Goal: Book appointment/travel/reservation

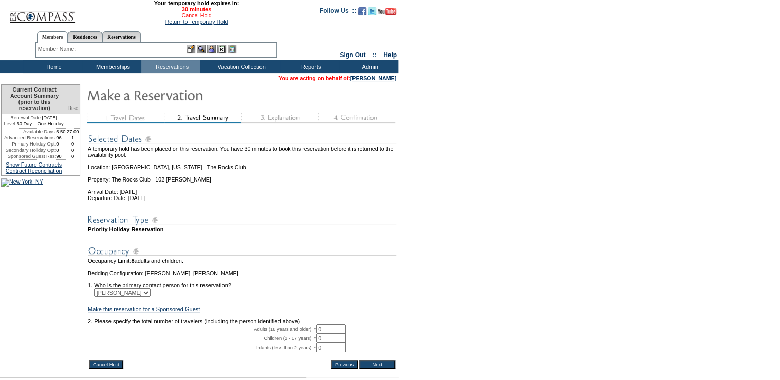
click at [197, 15] on link "Cancel Hold" at bounding box center [196, 15] width 30 height 6
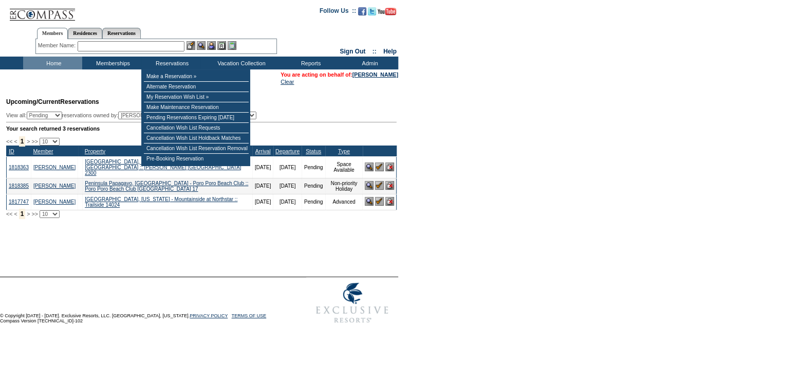
click at [163, 48] on input "text" at bounding box center [131, 46] width 107 height 10
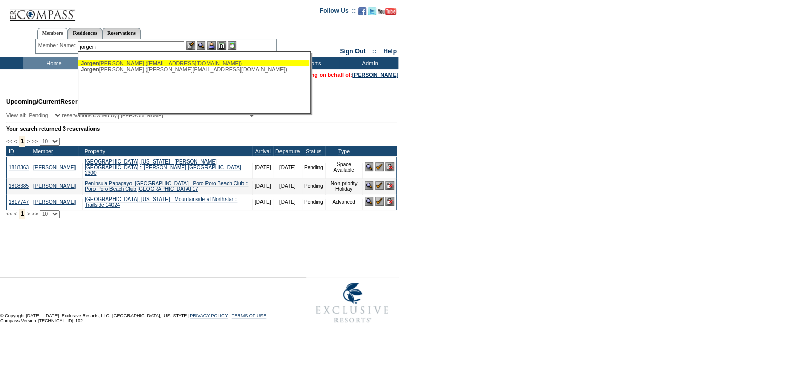
click at [199, 62] on div "Jorgen sen, Eric (ekjorgensen@me.com)" at bounding box center [194, 63] width 226 height 6
type input "Jorgensen, Eric (ekjorgensen@me.com)"
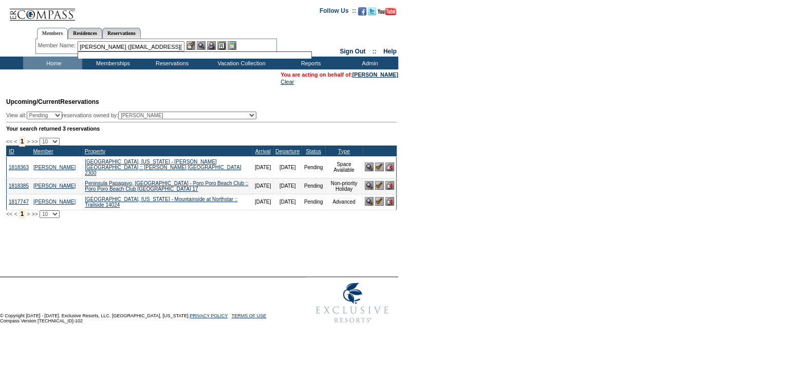
click at [216, 45] on img at bounding box center [211, 45] width 9 height 9
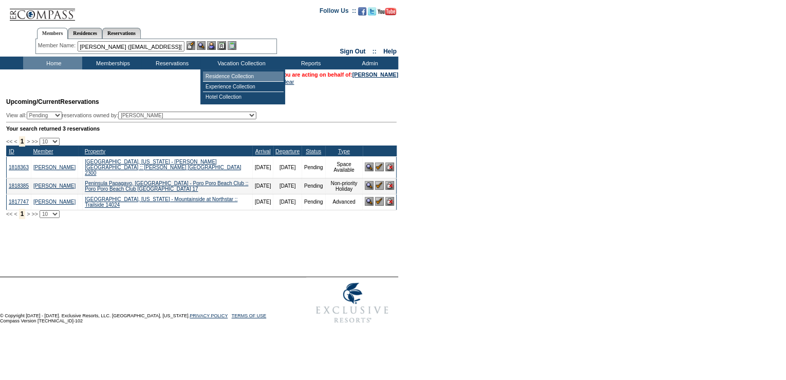
click at [228, 76] on td "Residence Collection" at bounding box center [243, 76] width 81 height 10
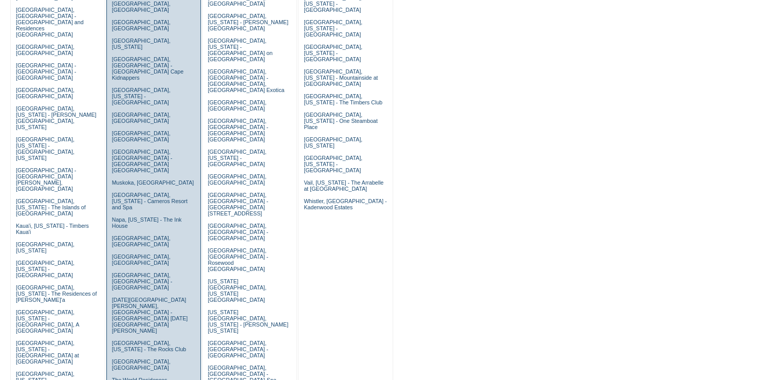
scroll to position [192, 0]
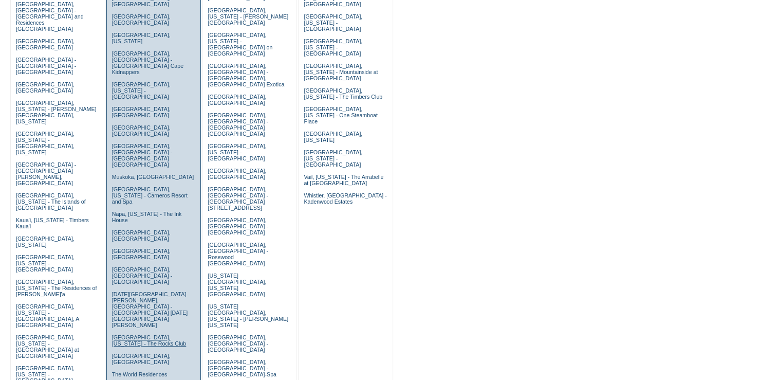
click at [137, 334] on link "Scottsdale, Arizona - The Rocks Club" at bounding box center [149, 340] width 75 height 12
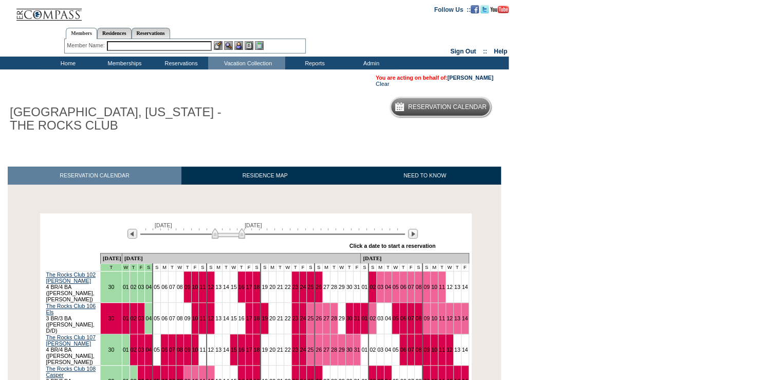
click at [418, 236] on div at bounding box center [413, 233] width 12 height 11
click at [417, 236] on div at bounding box center [413, 233] width 12 height 11
click at [414, 236] on img at bounding box center [413, 234] width 10 height 10
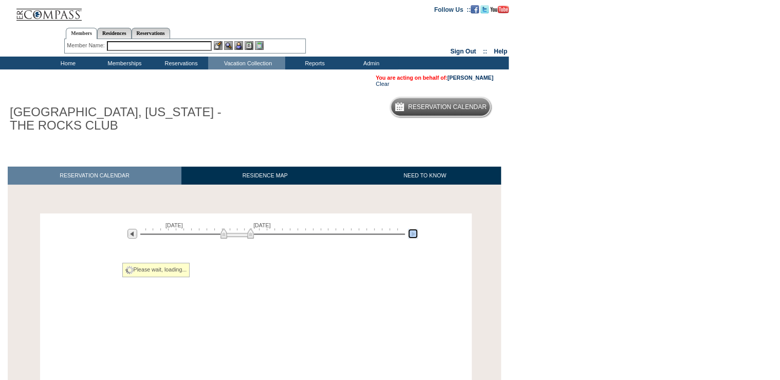
click at [414, 236] on img at bounding box center [413, 234] width 10 height 10
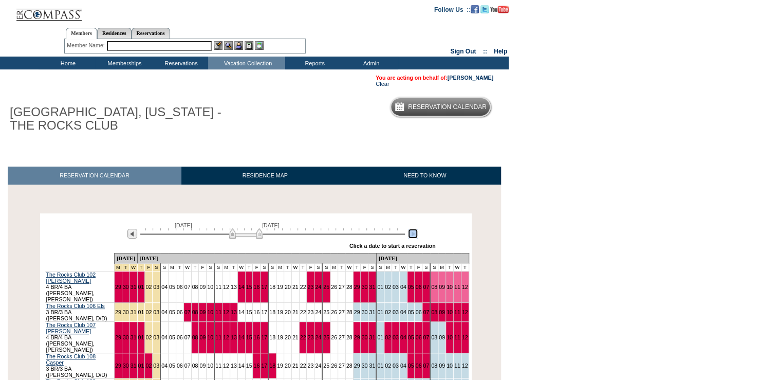
click at [414, 236] on img at bounding box center [413, 234] width 10 height 10
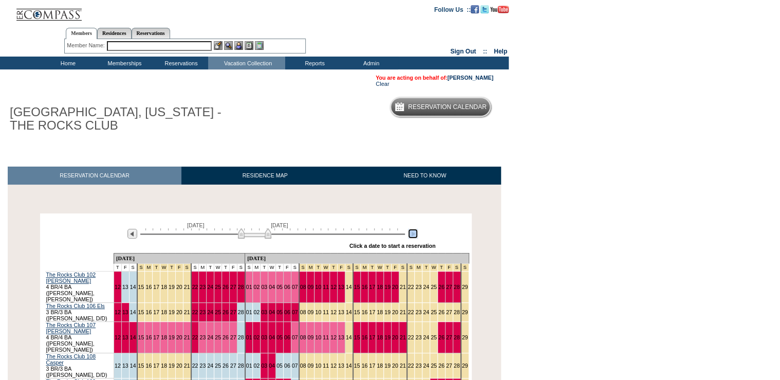
click at [415, 236] on img at bounding box center [413, 234] width 10 height 10
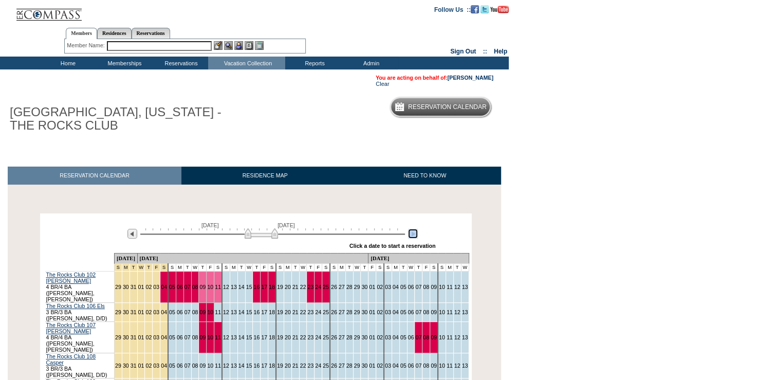
click at [255, 237] on img at bounding box center [261, 233] width 33 height 10
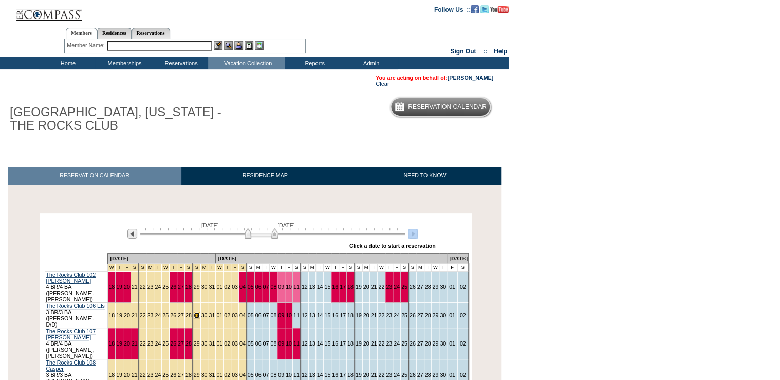
click at [196, 312] on link "29" at bounding box center [197, 315] width 6 height 6
